Goal: Transaction & Acquisition: Purchase product/service

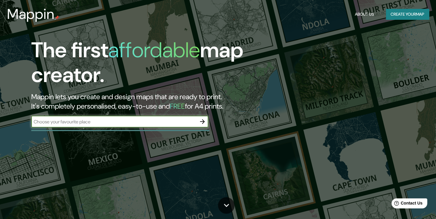
click at [412, 19] on button "Create your map" at bounding box center [407, 14] width 43 height 11
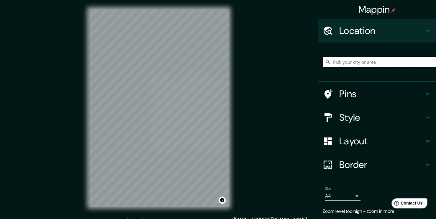
click at [343, 64] on input "Pick your city or area" at bounding box center [379, 62] width 113 height 11
paste input "-9.124640341670661, -77.70576095106284"
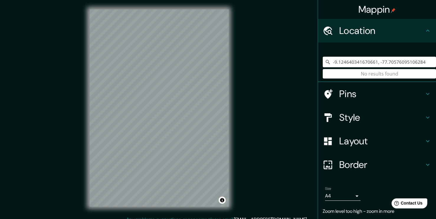
type input "-9.124640341670661, -77.70576095106284"
drag, startPoint x: 419, startPoint y: 60, endPoint x: 245, endPoint y: 60, distance: 174.3
click at [246, 61] on div "Mappin Location -9.124640341670661, -77.70576095106284 No results found Pins St…" at bounding box center [218, 112] width 436 height 225
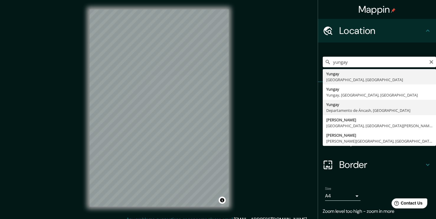
type input "Yungay, Departamento de Áncash, Perú"
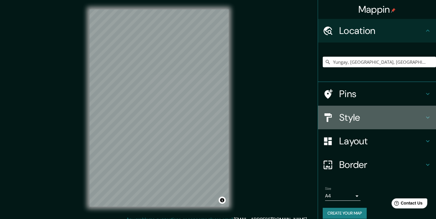
click at [349, 112] on h4 "Style" at bounding box center [381, 117] width 85 height 12
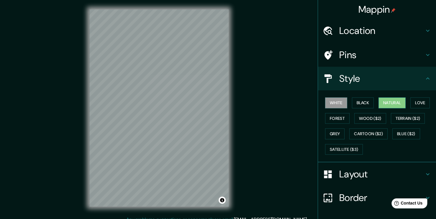
click at [393, 103] on button "Natural" at bounding box center [391, 102] width 27 height 11
click at [329, 103] on button "White" at bounding box center [336, 102] width 22 height 11
click at [362, 103] on button "Black" at bounding box center [363, 102] width 22 height 11
click at [394, 101] on button "Natural" at bounding box center [391, 102] width 27 height 11
click at [339, 118] on button "Forest" at bounding box center [337, 118] width 24 height 11
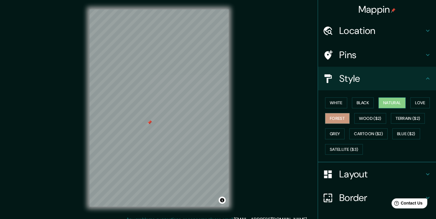
click at [392, 104] on button "Natural" at bounding box center [391, 102] width 27 height 11
click at [360, 177] on h4 "Layout" at bounding box center [381, 174] width 85 height 12
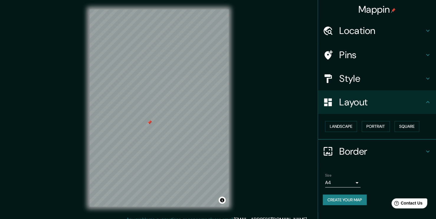
click at [357, 83] on h4 "Style" at bounding box center [381, 79] width 85 height 12
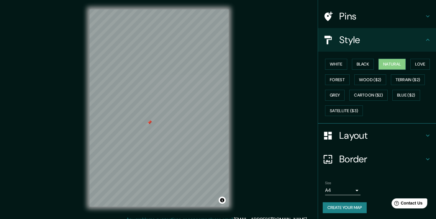
click at [350, 136] on h4 "Layout" at bounding box center [381, 135] width 85 height 12
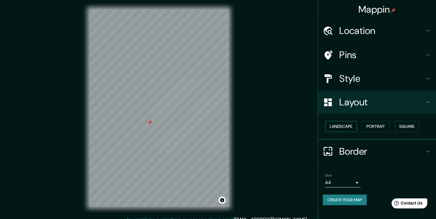
click at [348, 127] on button "Landscape" at bounding box center [341, 126] width 32 height 11
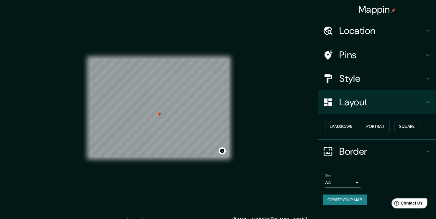
click at [348, 182] on body "Mappin Location Yungay, Departamento de Áncash, Perú Pins Style Layout Landscap…" at bounding box center [218, 109] width 436 height 219
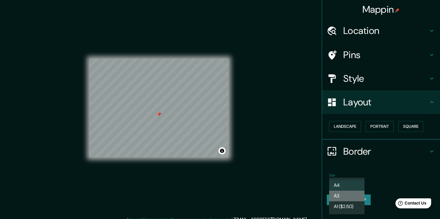
drag, startPoint x: 342, startPoint y: 192, endPoint x: 347, endPoint y: 197, distance: 6.9
click at [342, 192] on li "A3" at bounding box center [346, 196] width 35 height 11
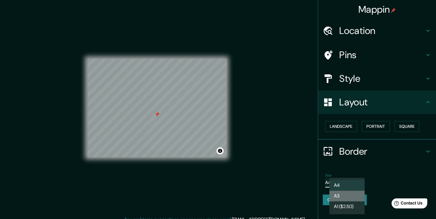
type input "a4"
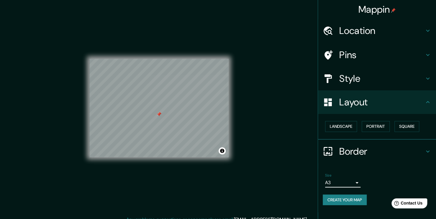
click at [349, 200] on button "Create your map" at bounding box center [345, 199] width 44 height 11
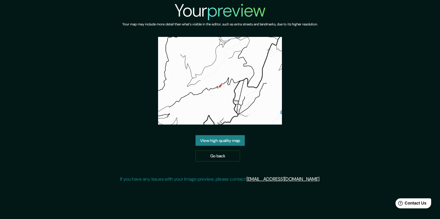
click at [230, 145] on link "View high quality map" at bounding box center [220, 140] width 49 height 11
